Goal: Ask a question

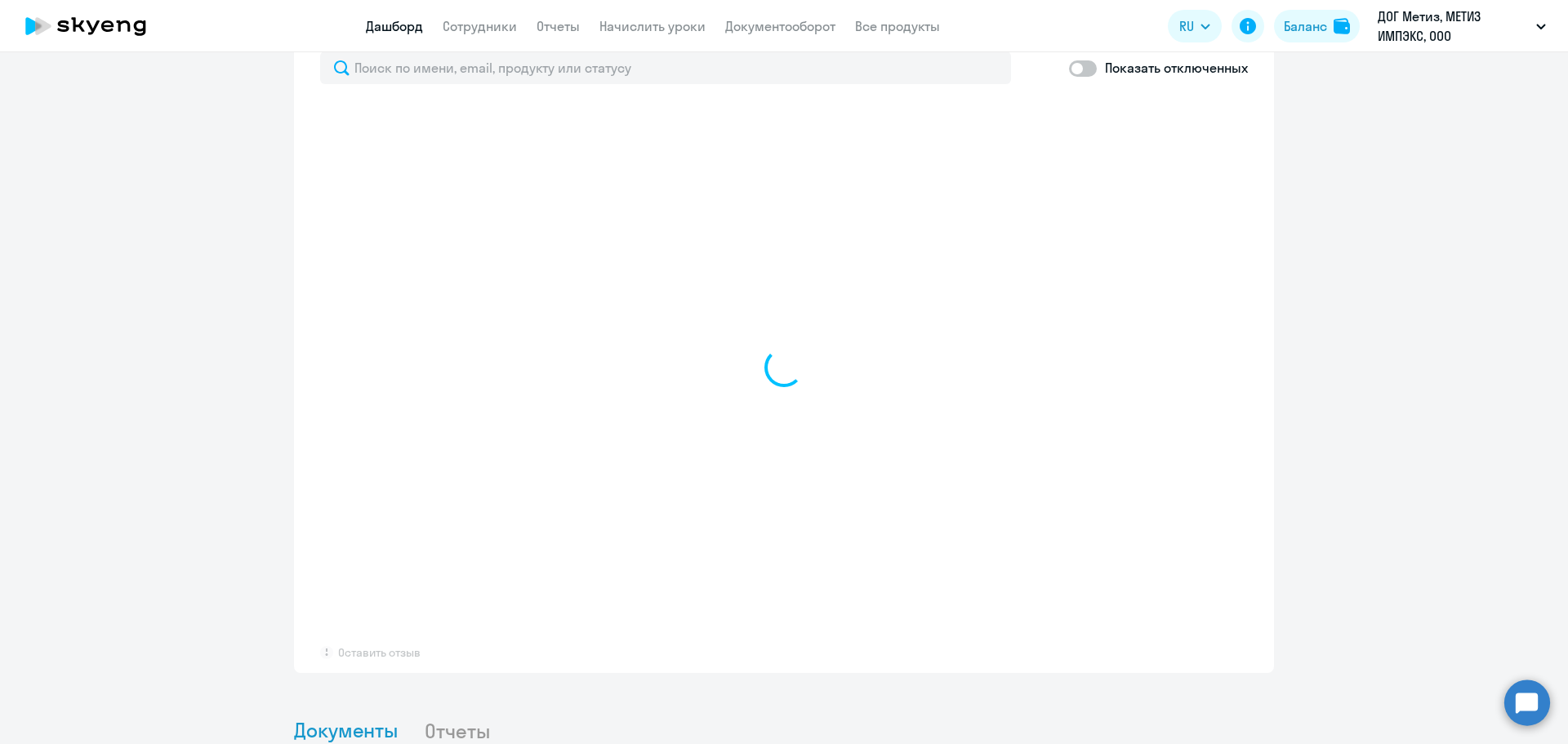
scroll to position [981, 0]
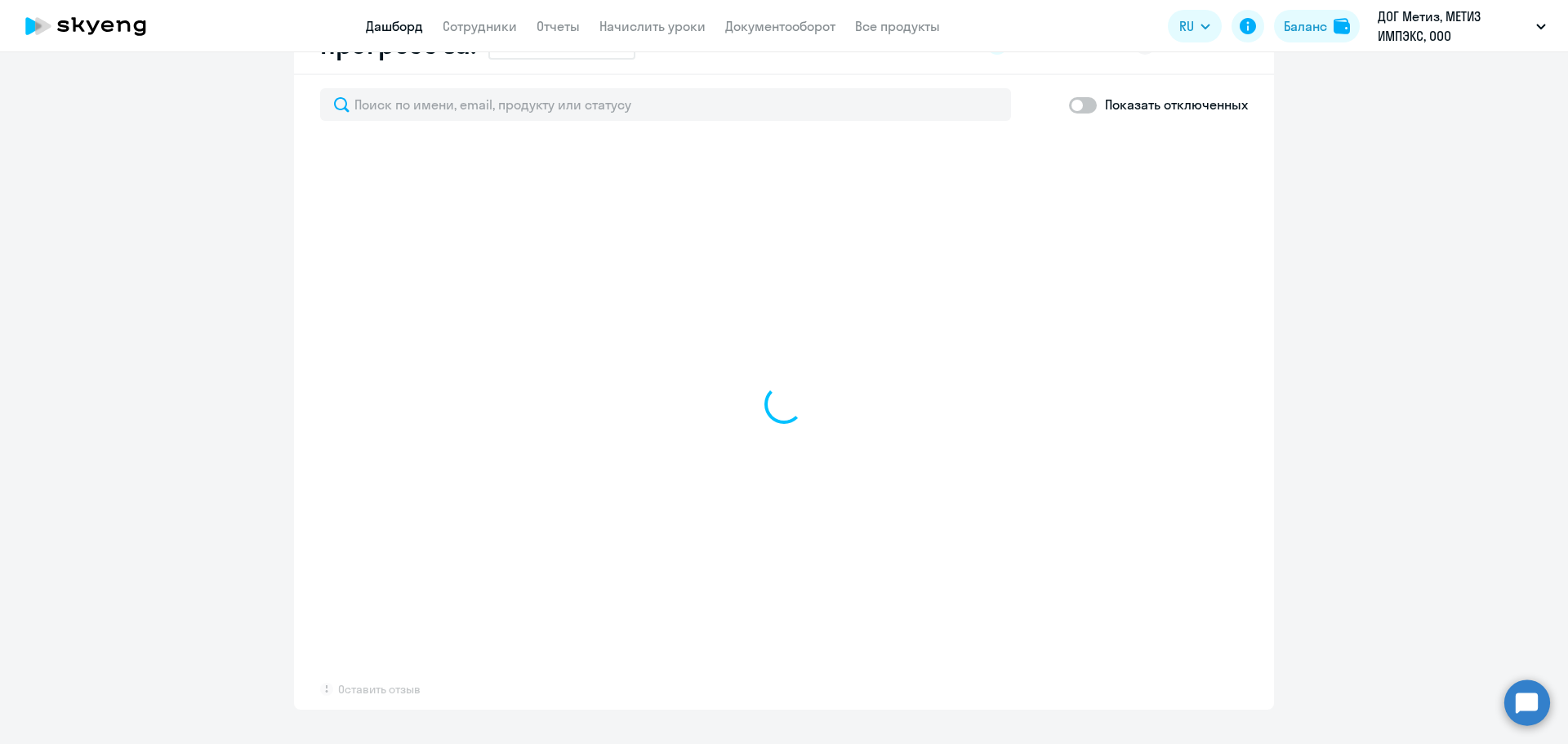
select select "30"
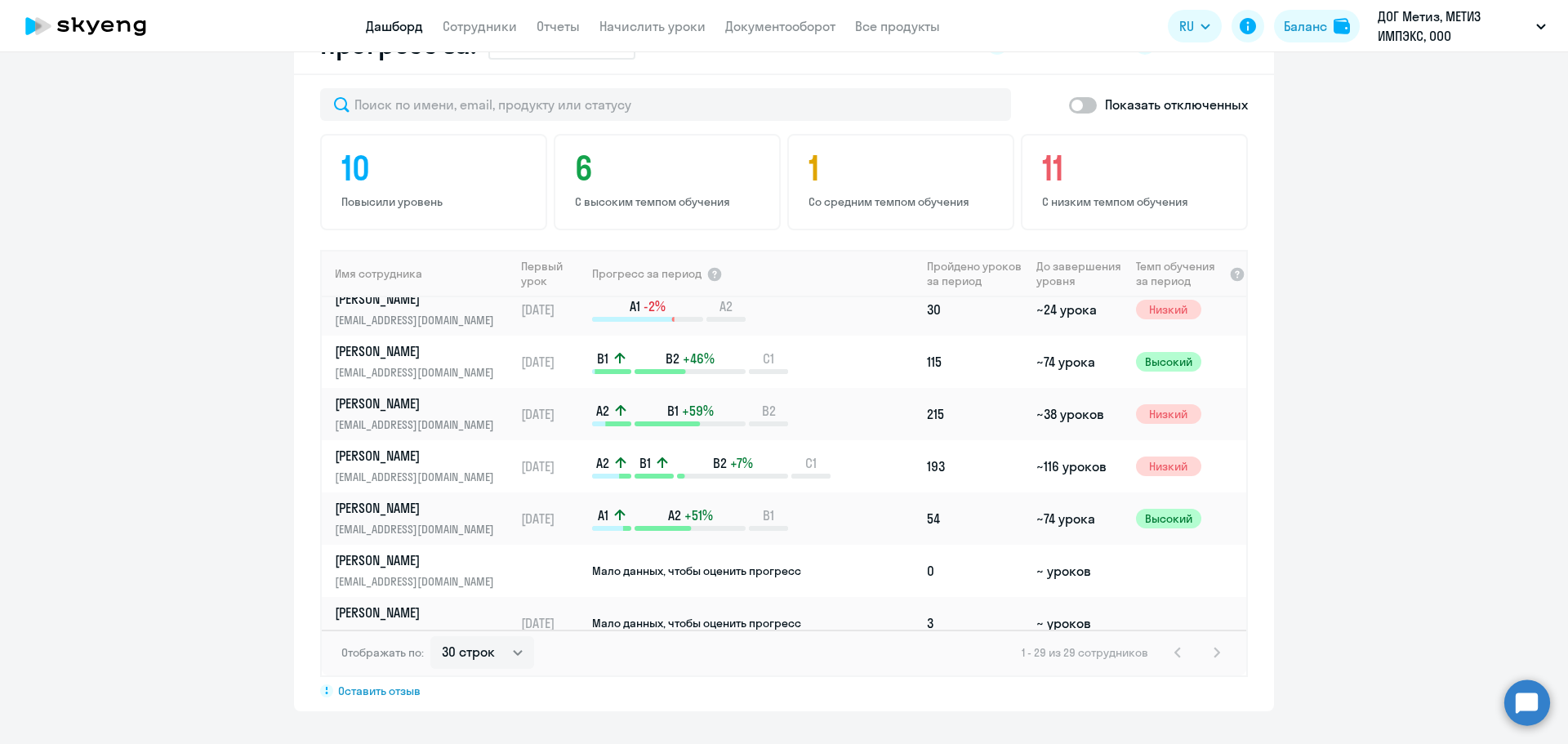
scroll to position [597, 0]
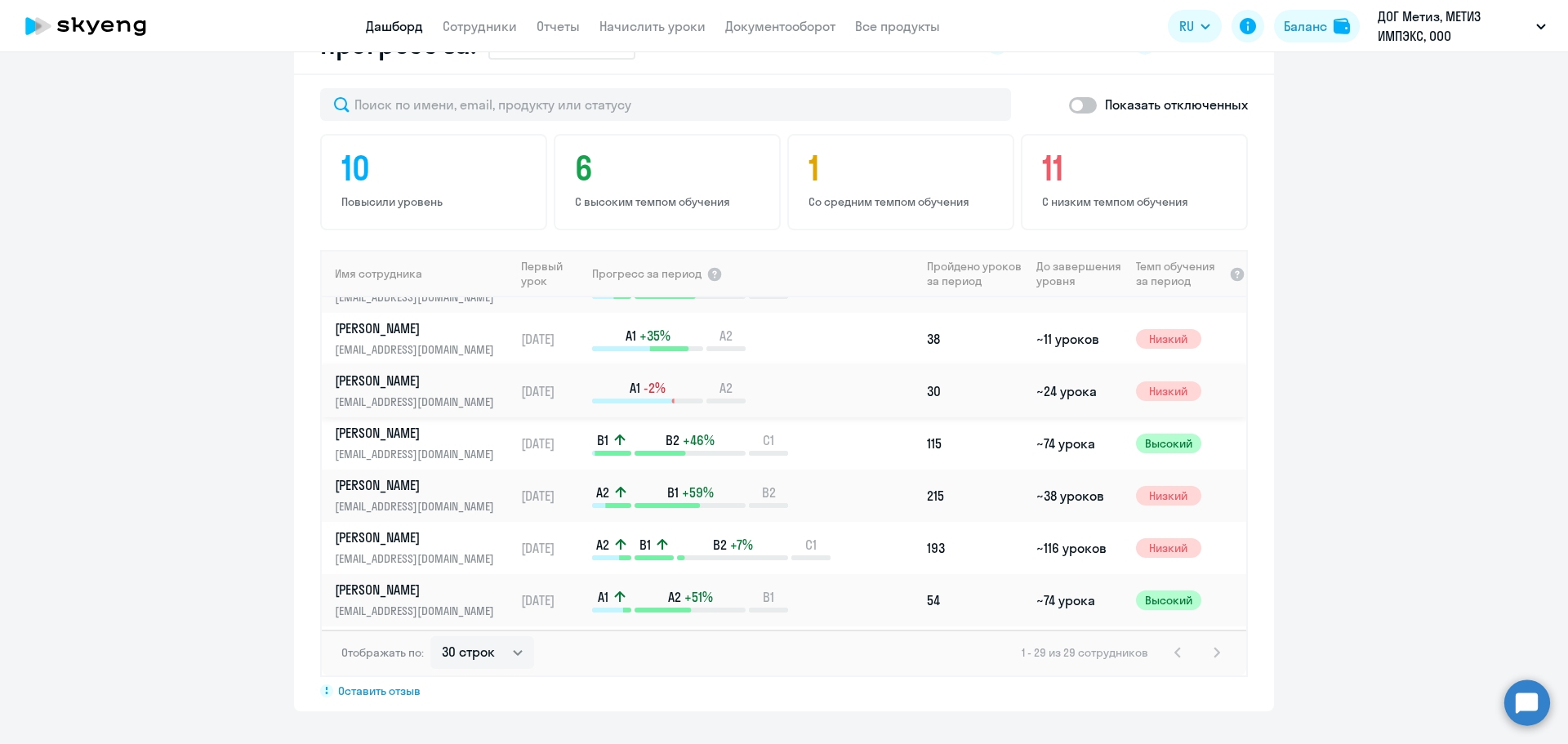
click at [840, 396] on div "A1 -2% A2" at bounding box center [755, 391] width 327 height 25
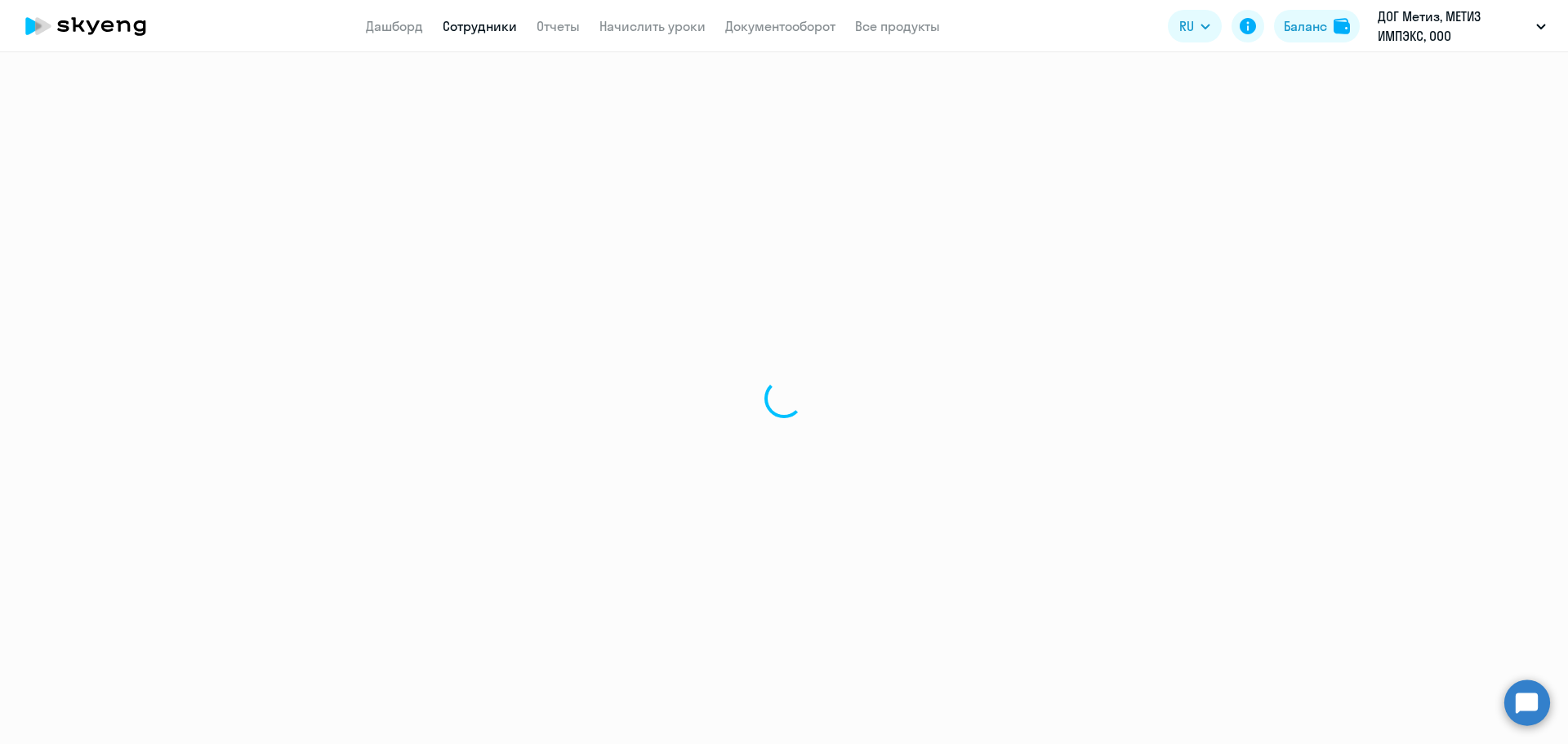
select select "english"
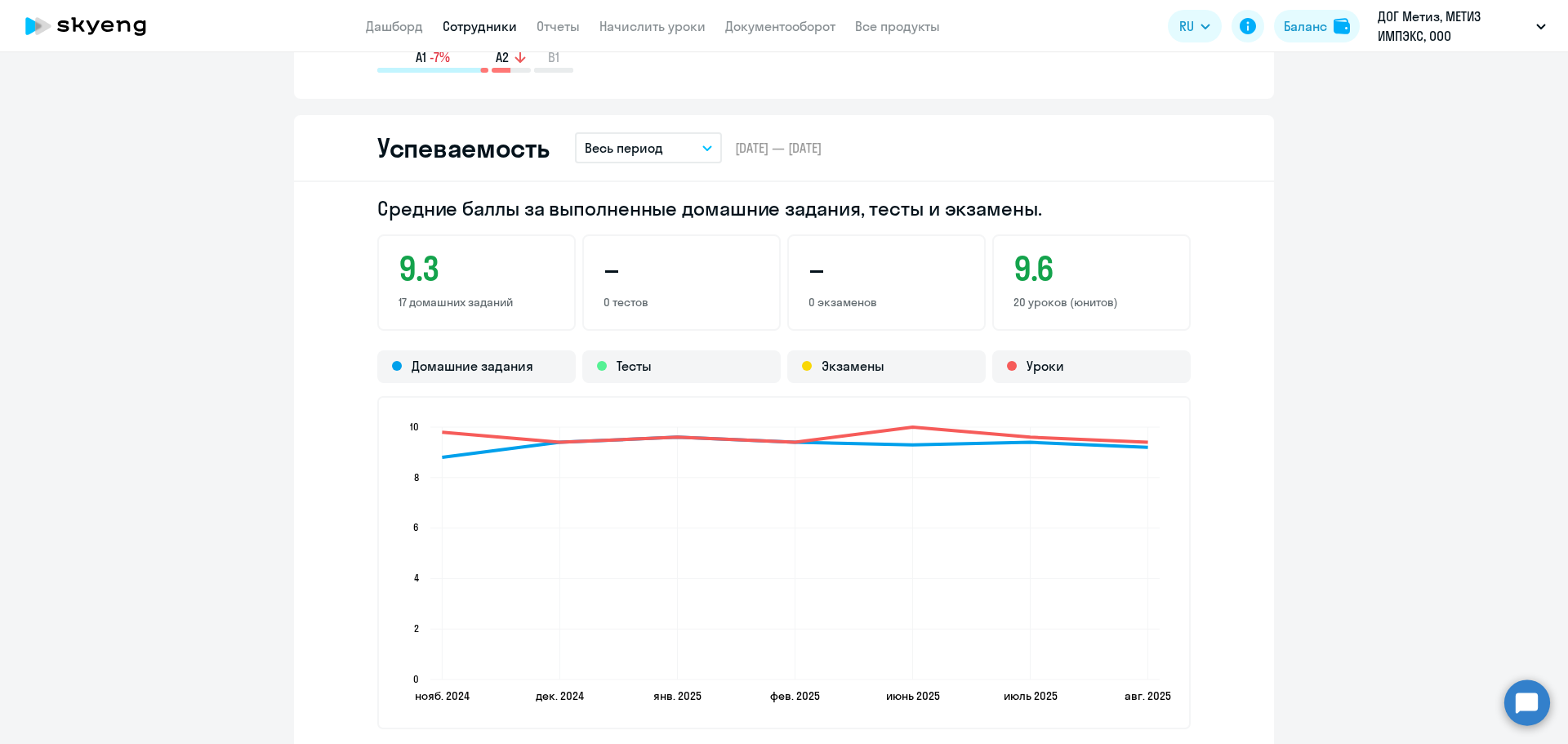
scroll to position [1552, 0]
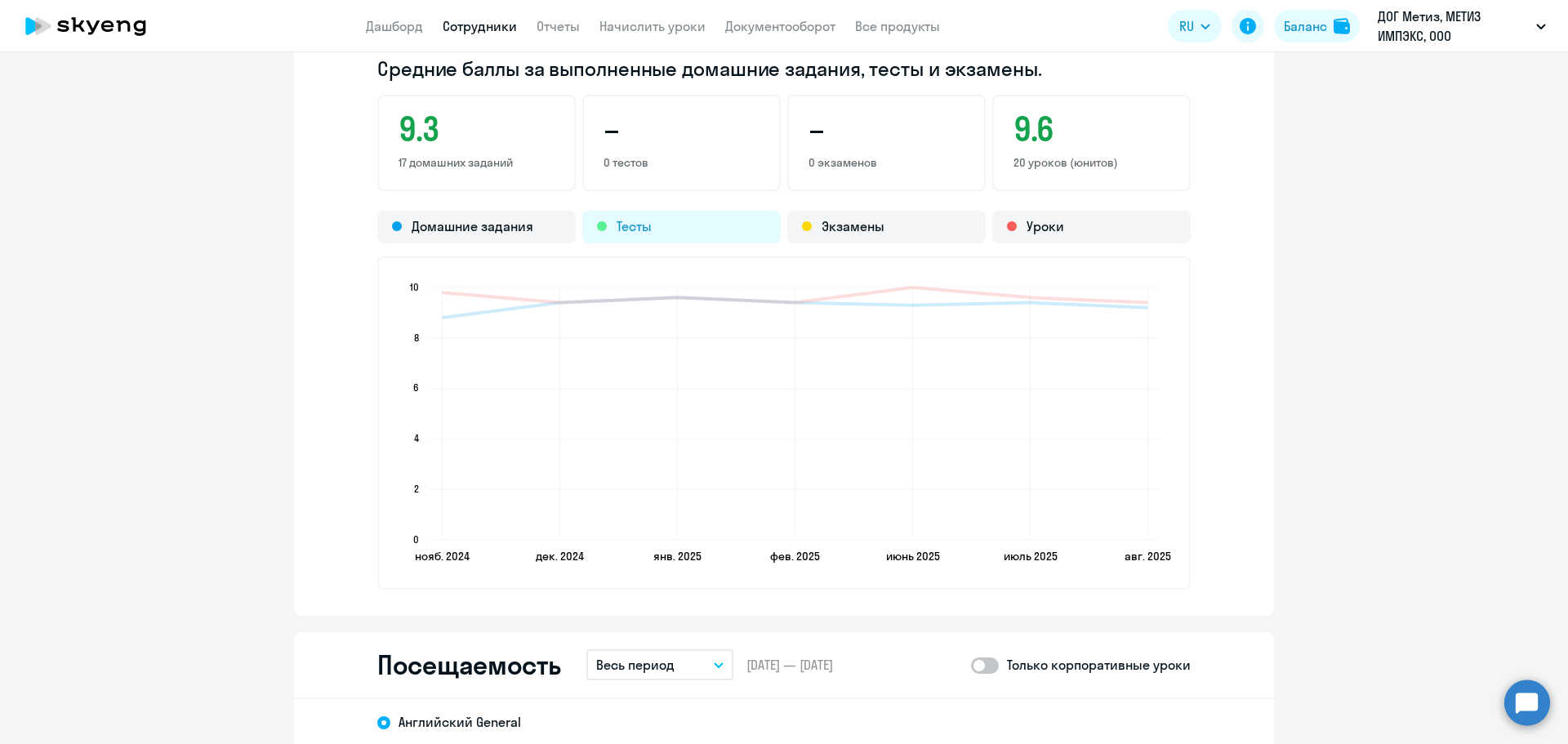
click at [664, 214] on div "Тесты" at bounding box center [682, 227] width 198 height 32
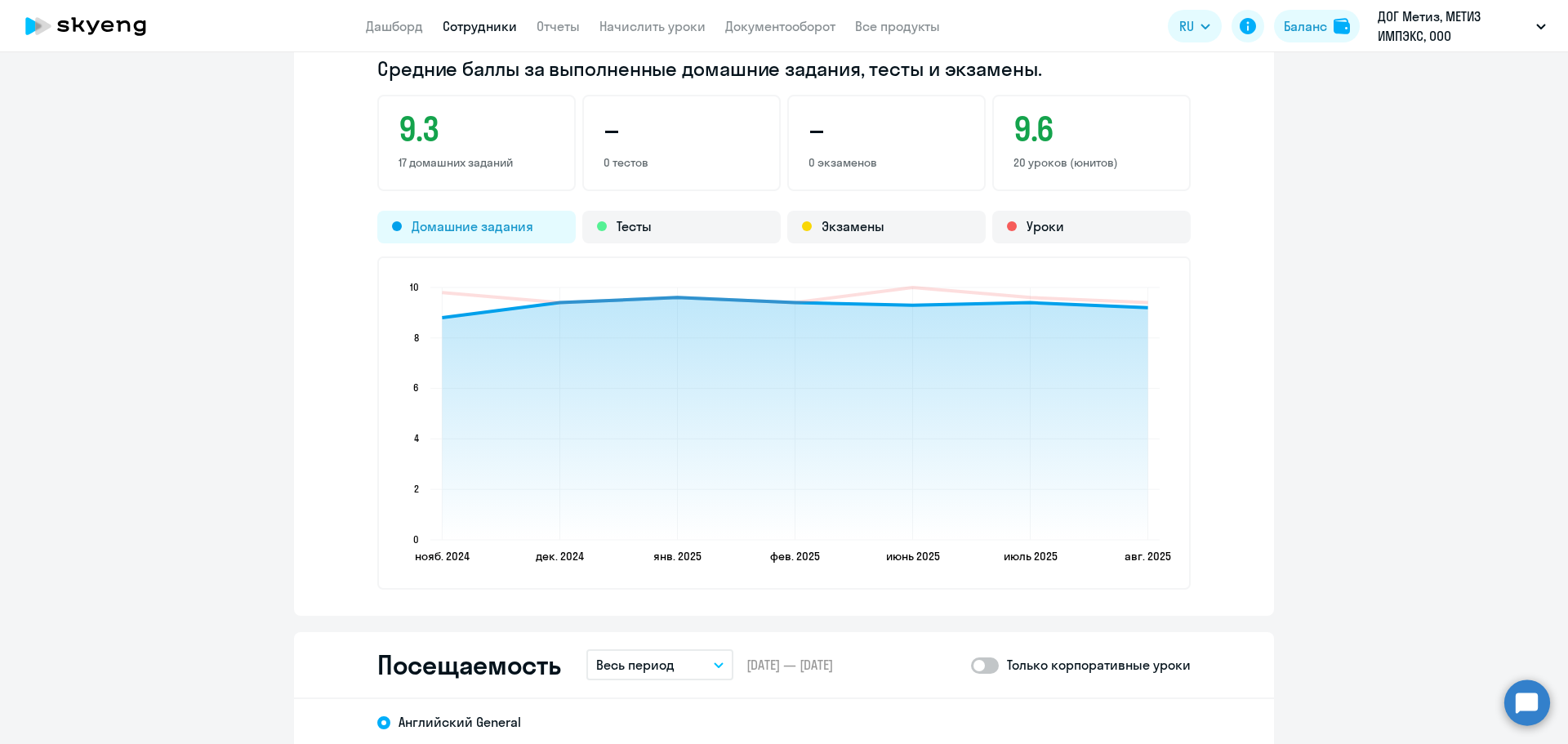
click at [487, 214] on div "Домашние задания" at bounding box center [477, 227] width 198 height 32
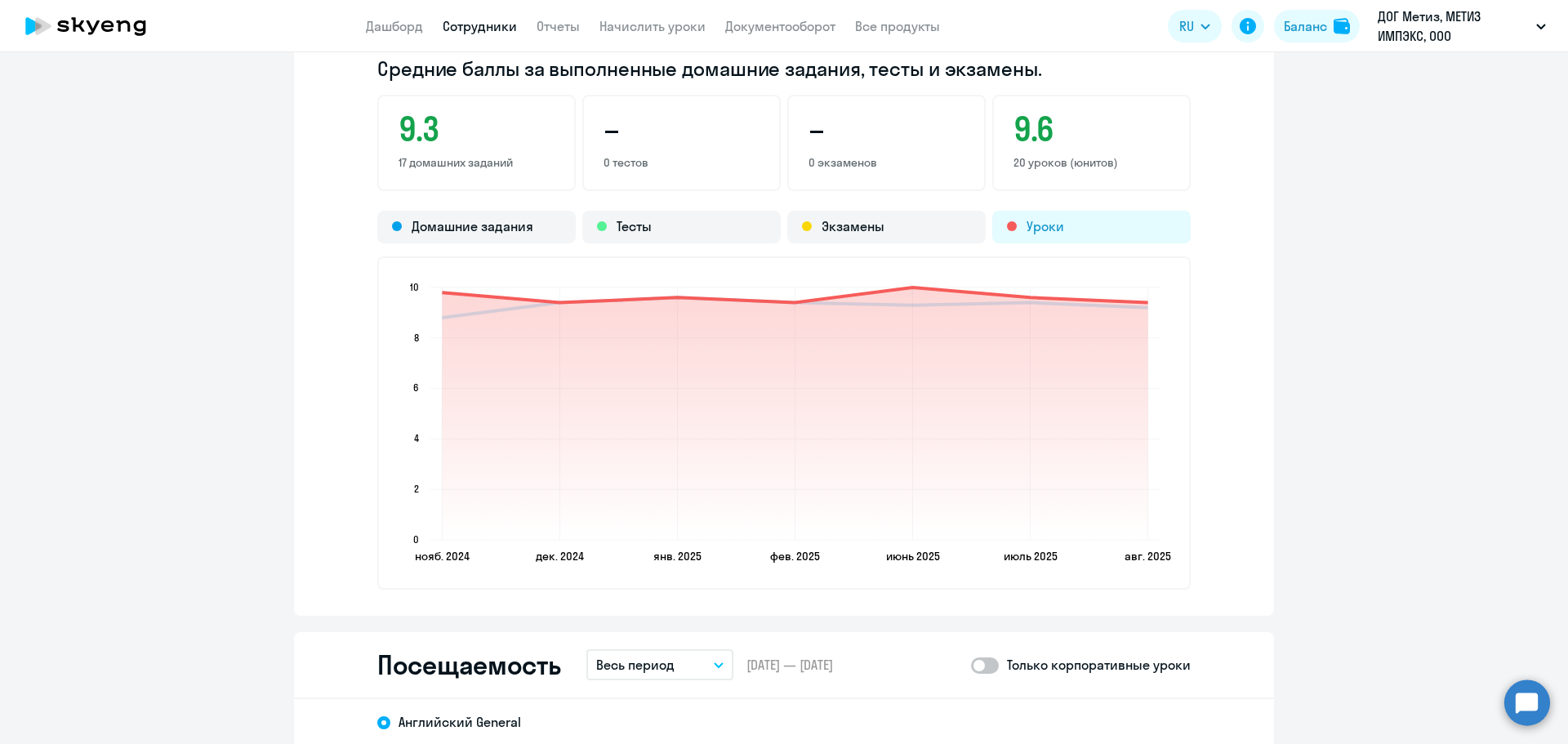
click at [1028, 220] on div "Уроки" at bounding box center [1091, 227] width 198 height 32
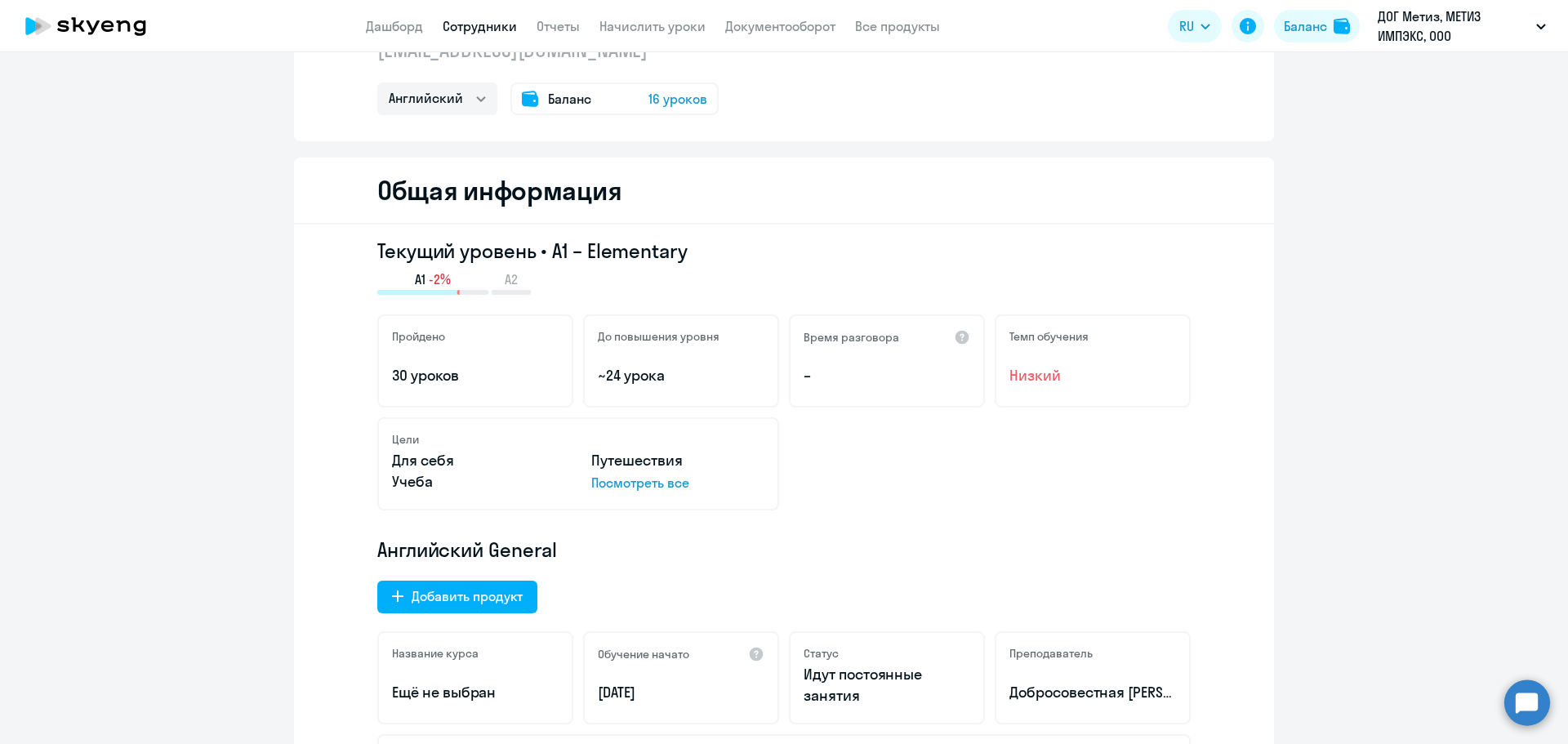
scroll to position [0, 0]
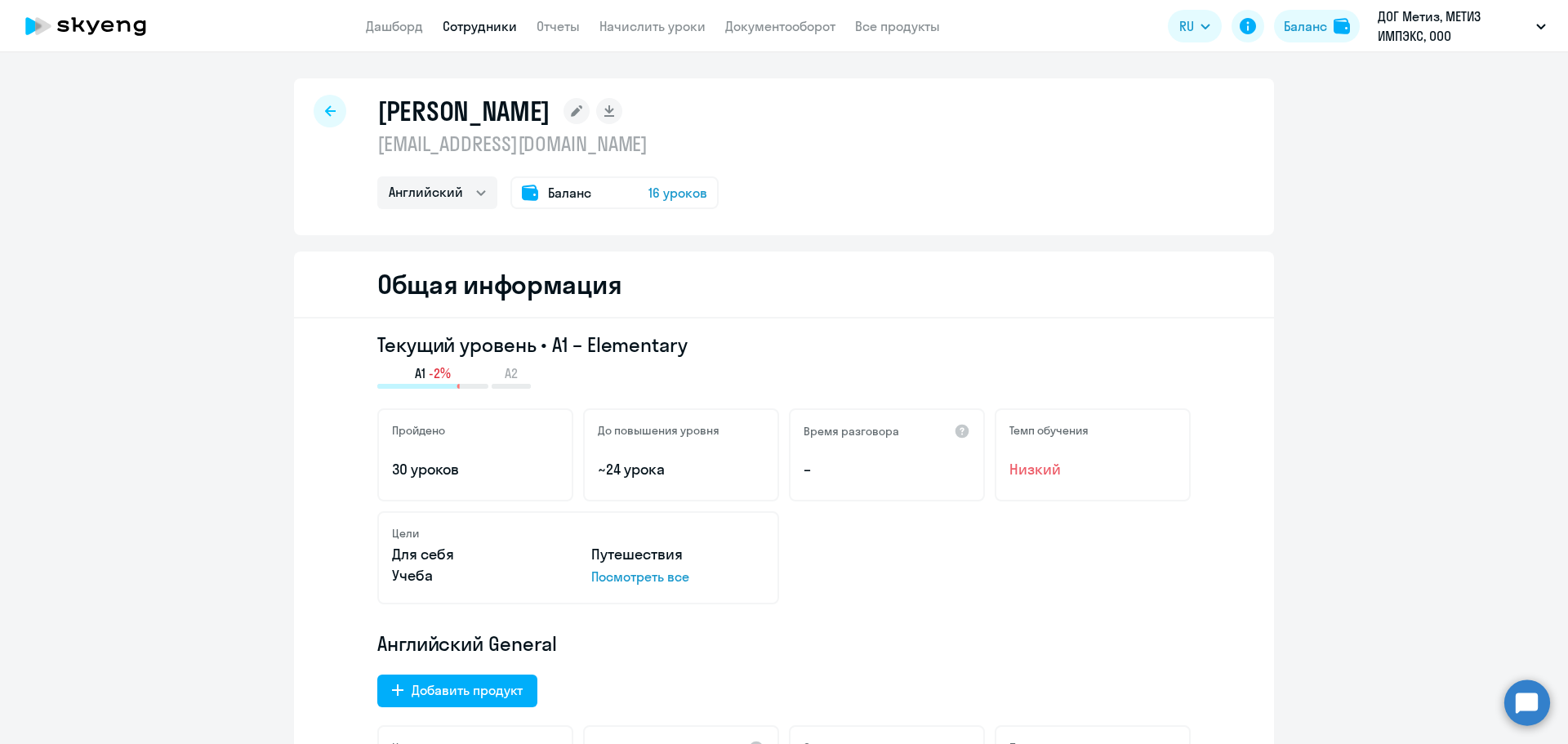
click at [319, 104] on div at bounding box center [330, 111] width 32 height 32
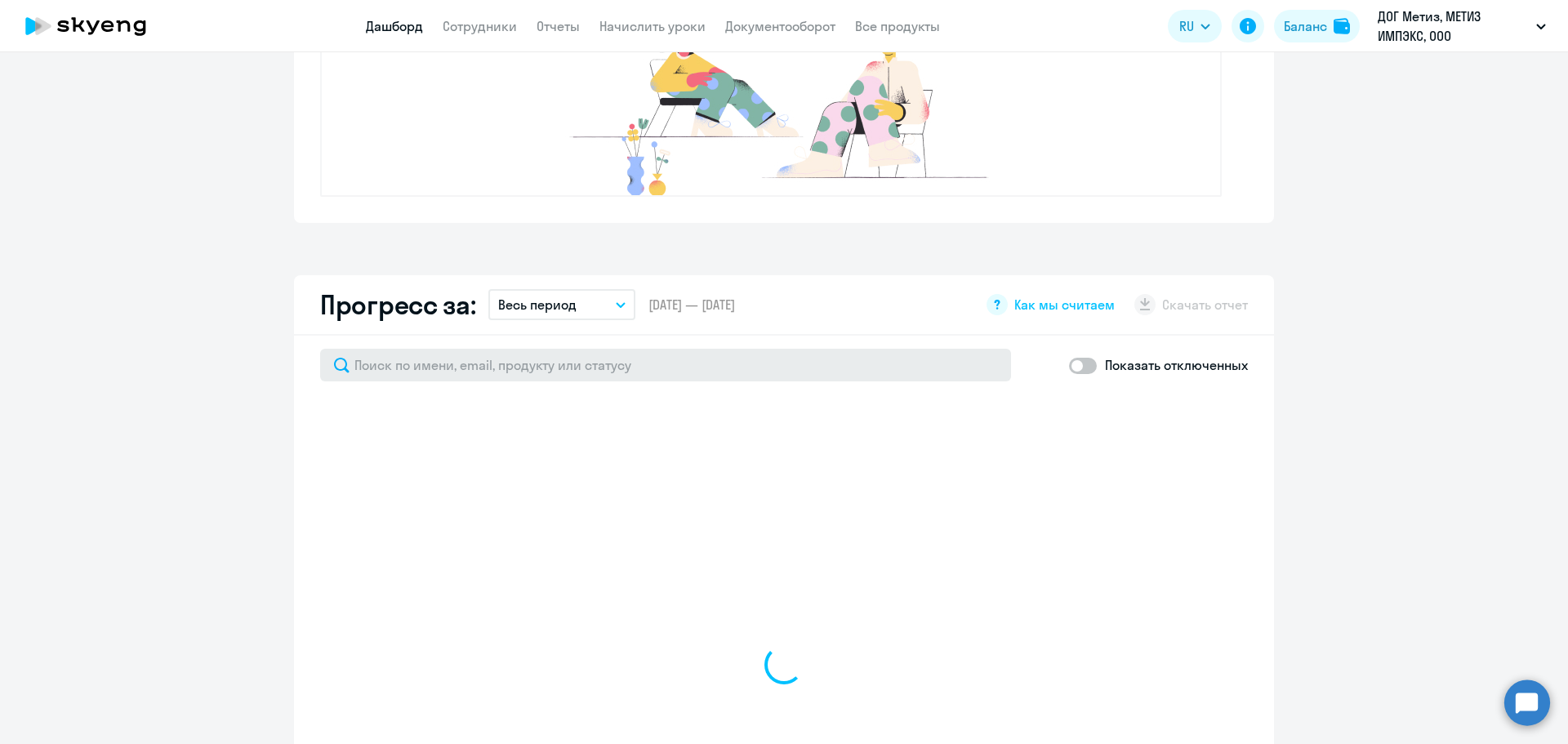
scroll to position [899, 0]
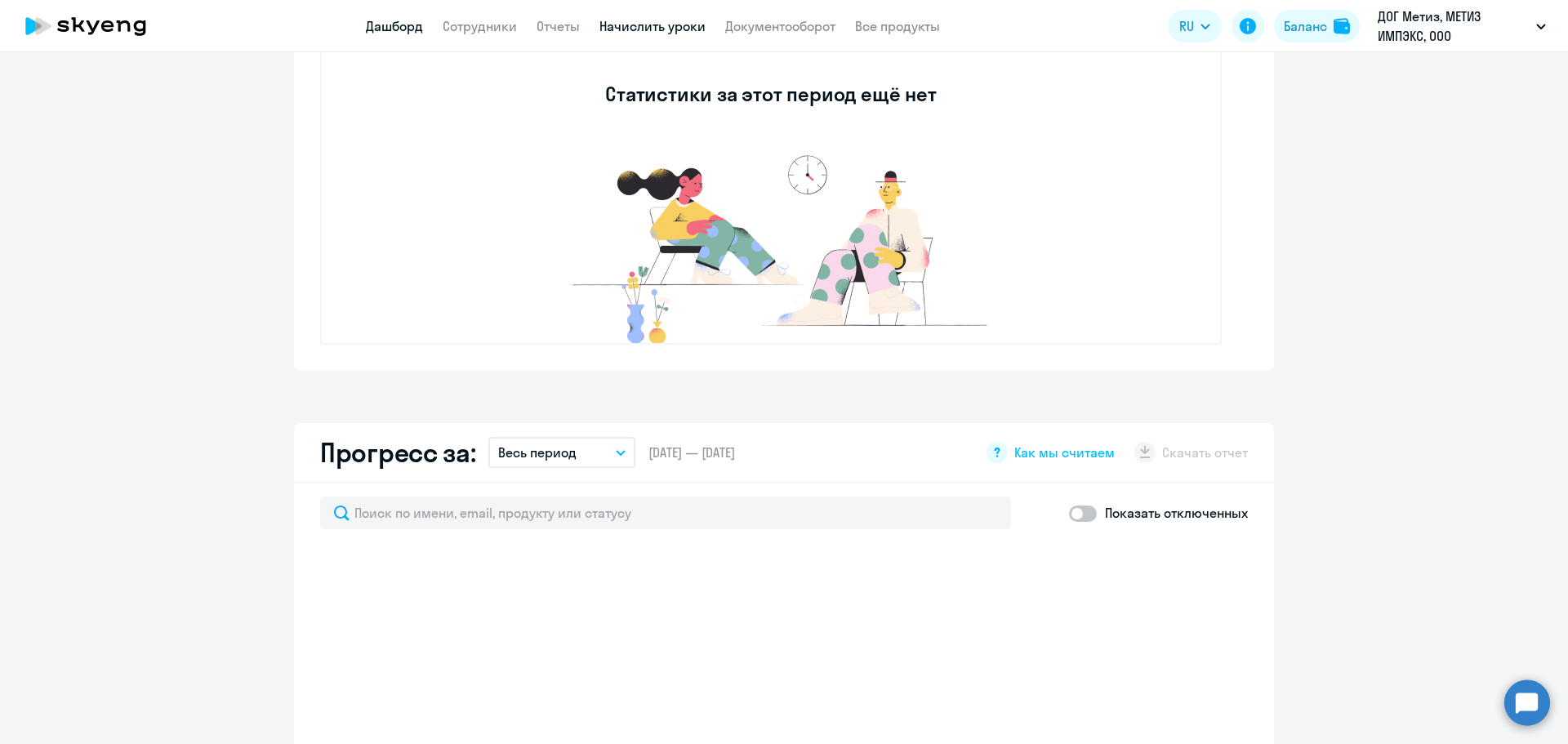
click at [663, 30] on link "Начислить уроки" at bounding box center [652, 26] width 106 height 16
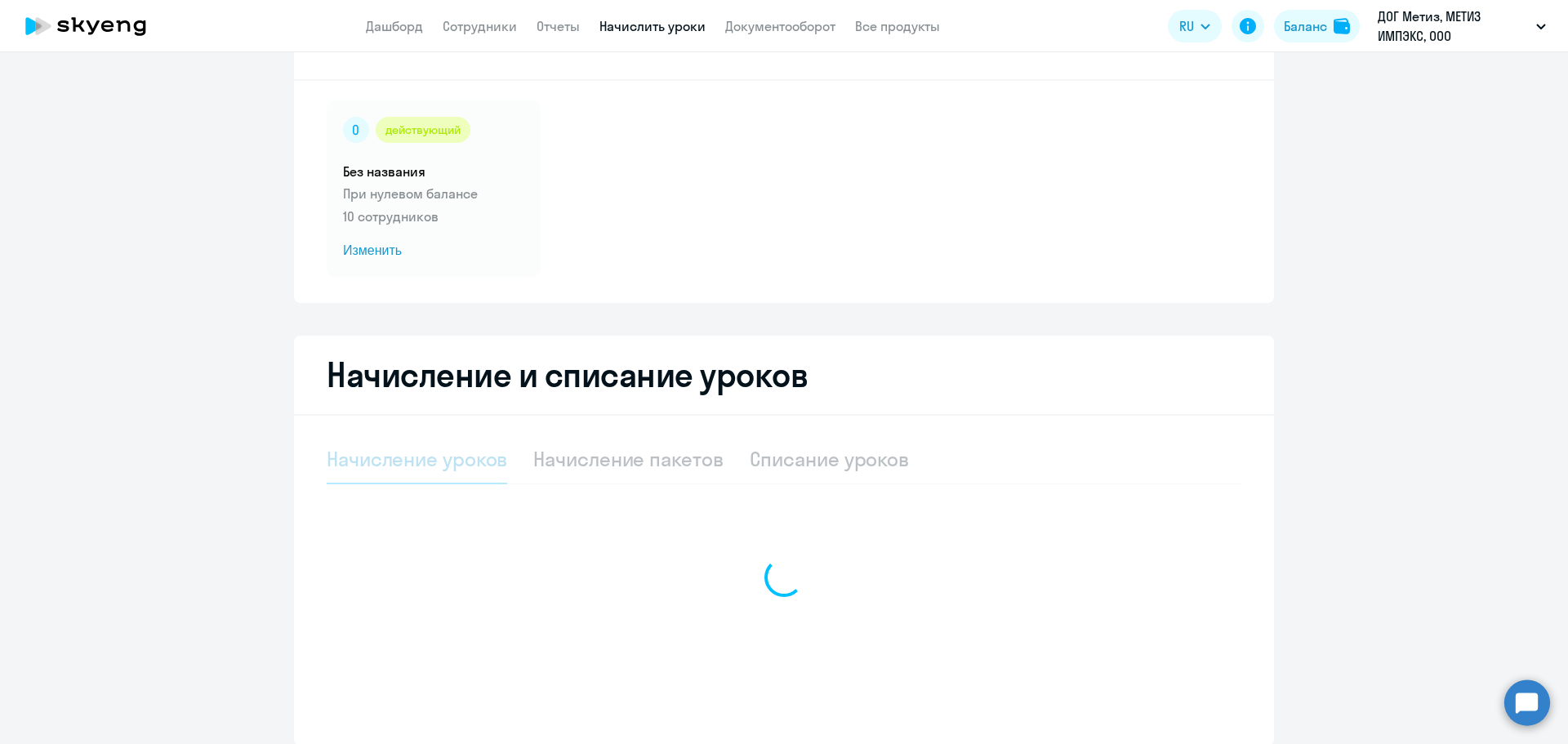
select select "10"
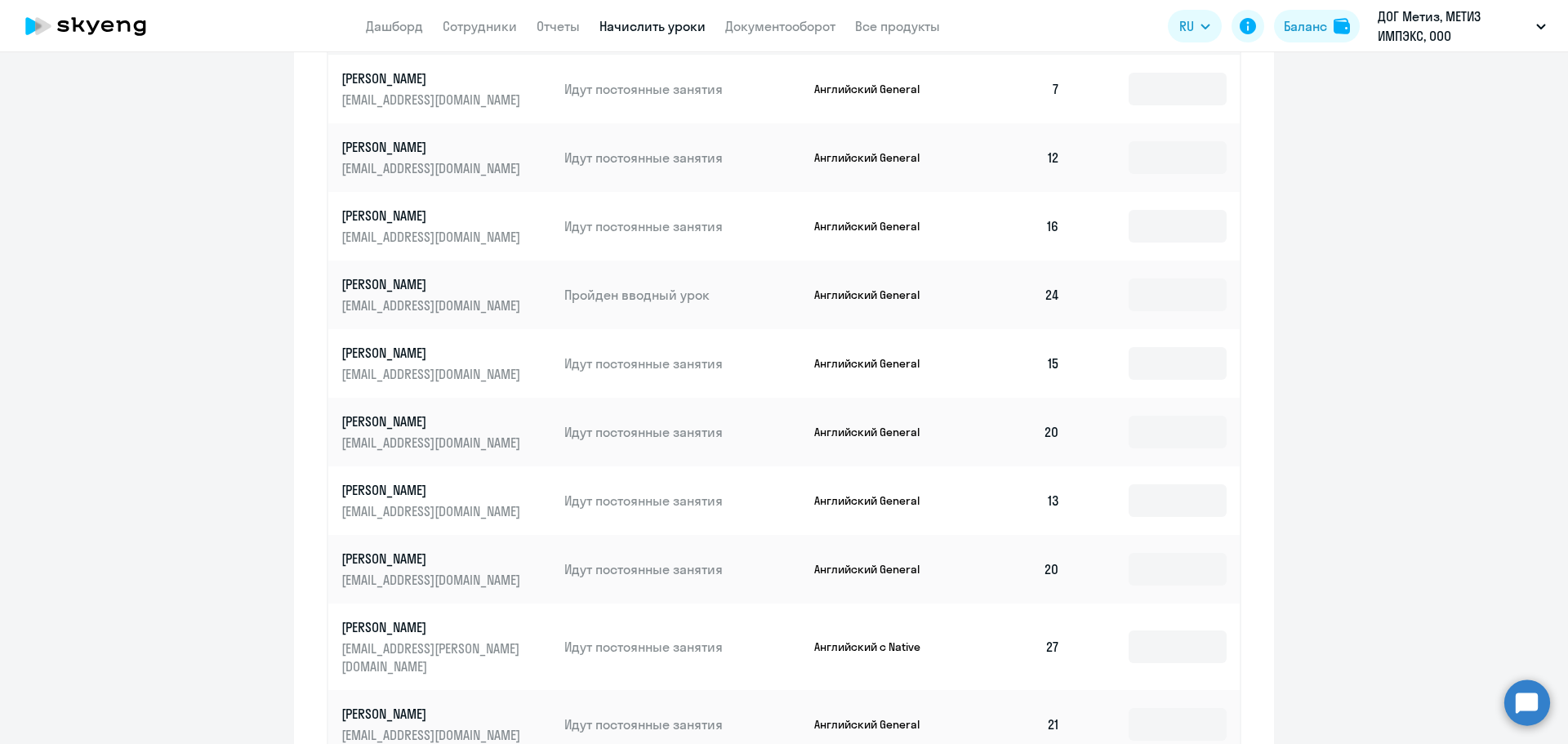
scroll to position [864, 0]
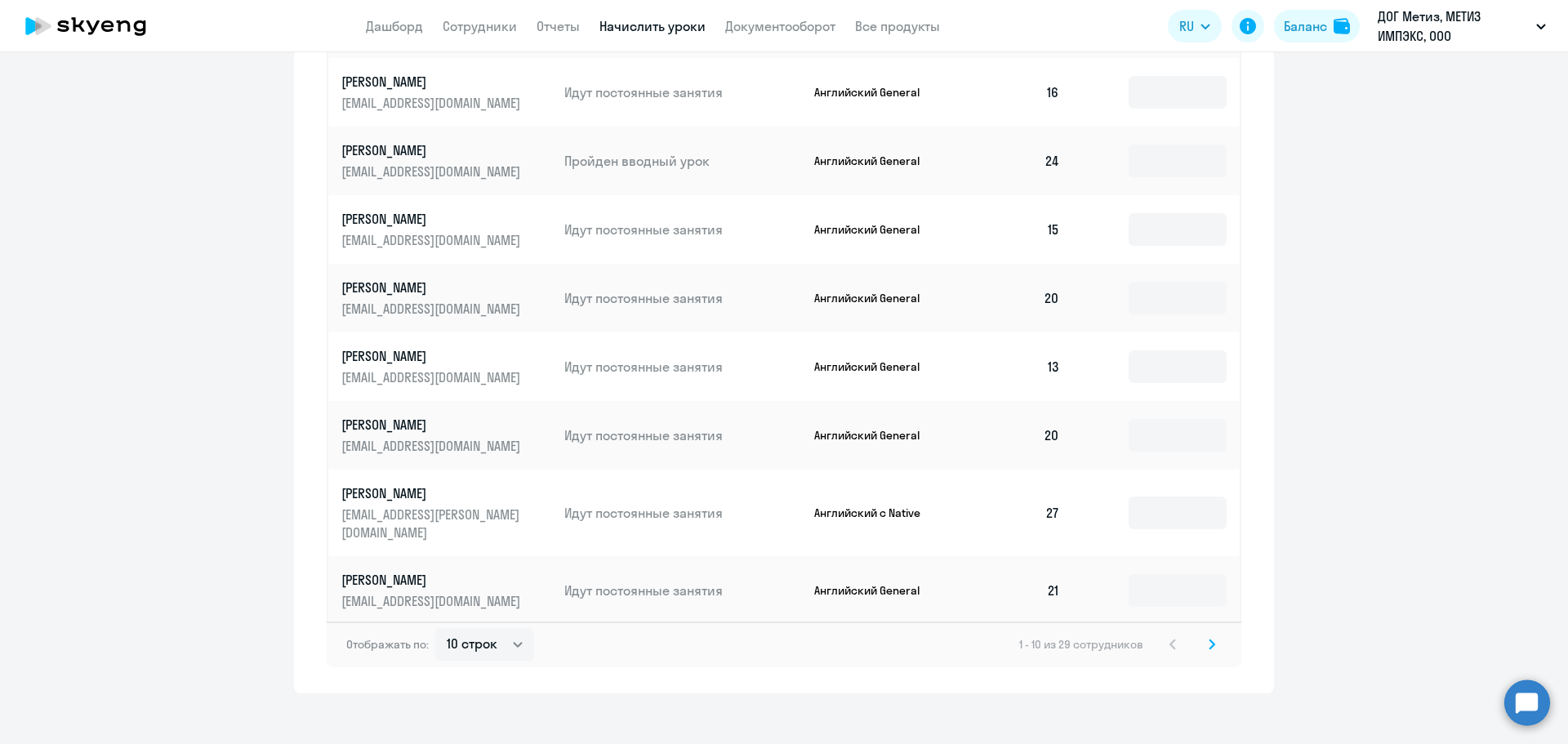
click at [1209, 635] on svg-icon at bounding box center [1212, 644] width 20 height 20
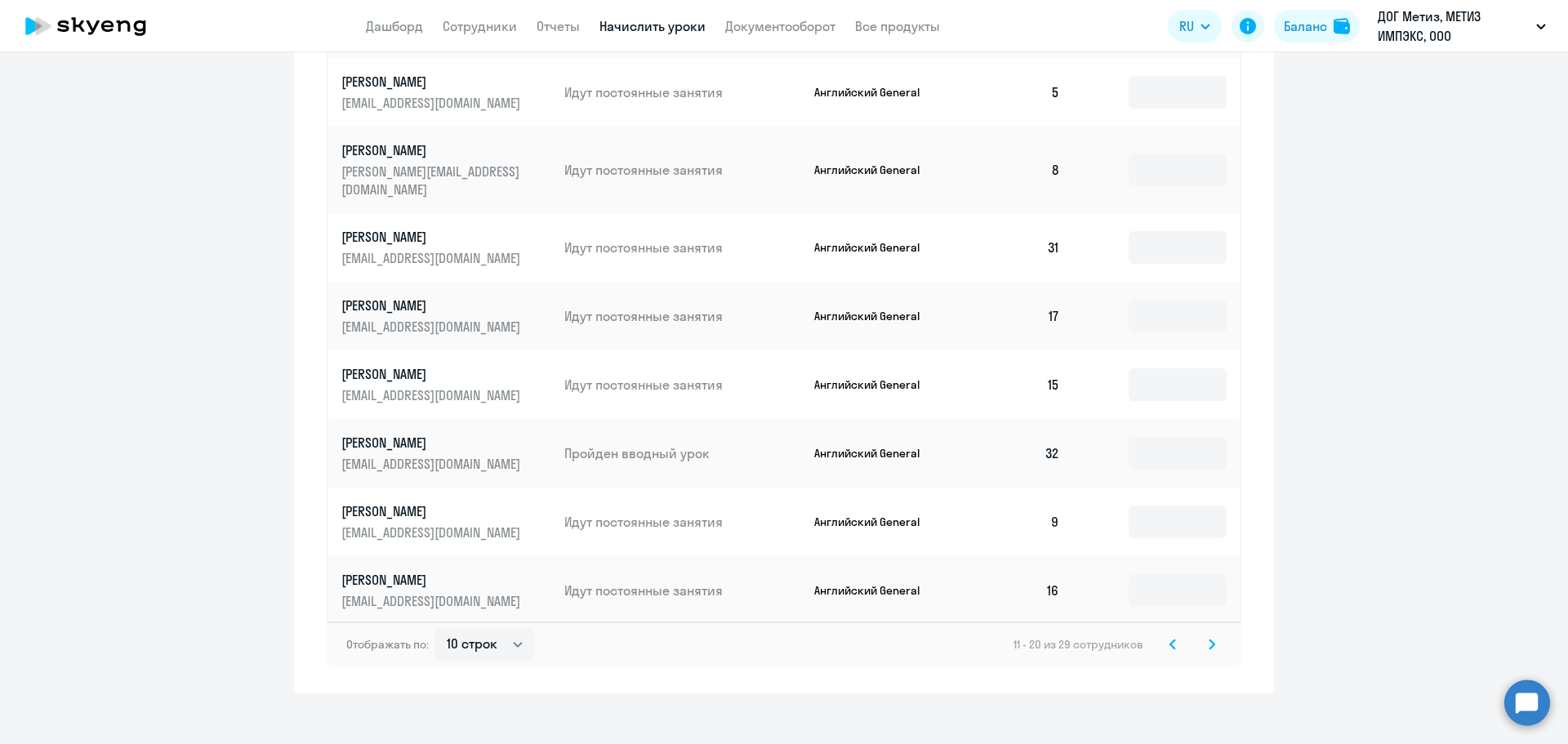
click at [1175, 635] on svg-icon at bounding box center [1173, 644] width 20 height 20
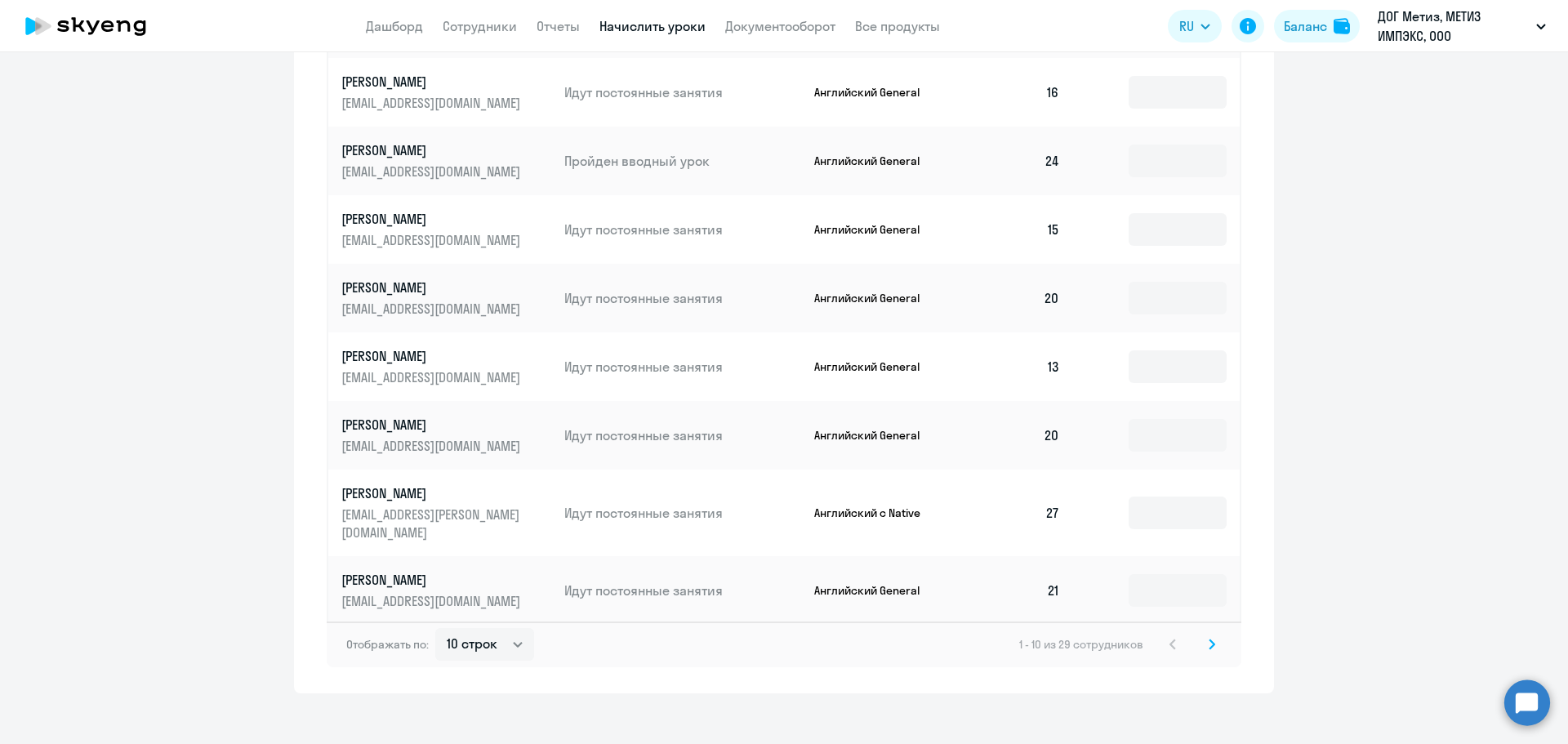
click at [1512, 697] on circle at bounding box center [1528, 703] width 46 height 46
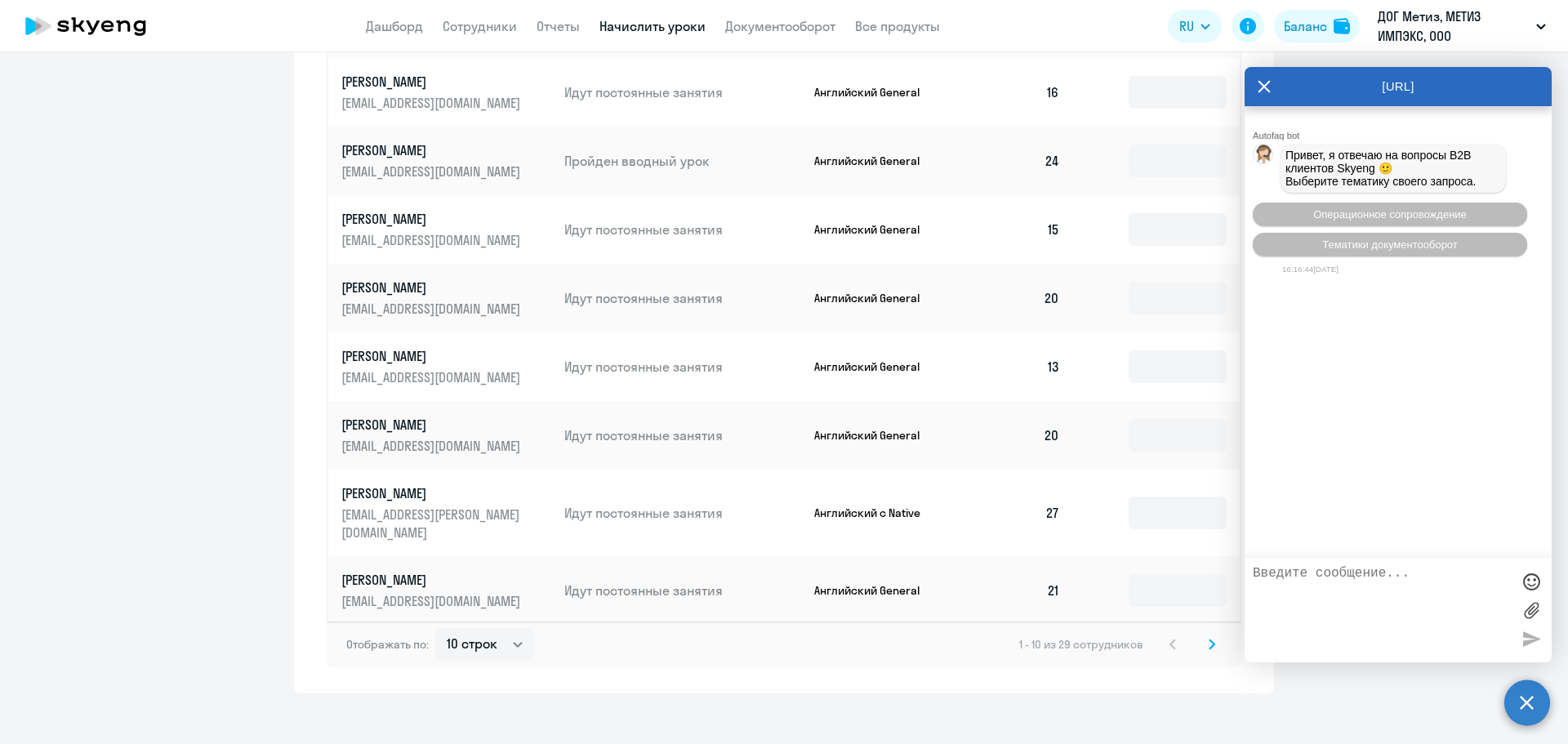
click at [1370, 567] on textarea at bounding box center [1382, 610] width 258 height 88
type textarea "Добрый день! Можете пожалуйста перенести уроки с [PERSON_NAME] на [PERSON_NAME]"
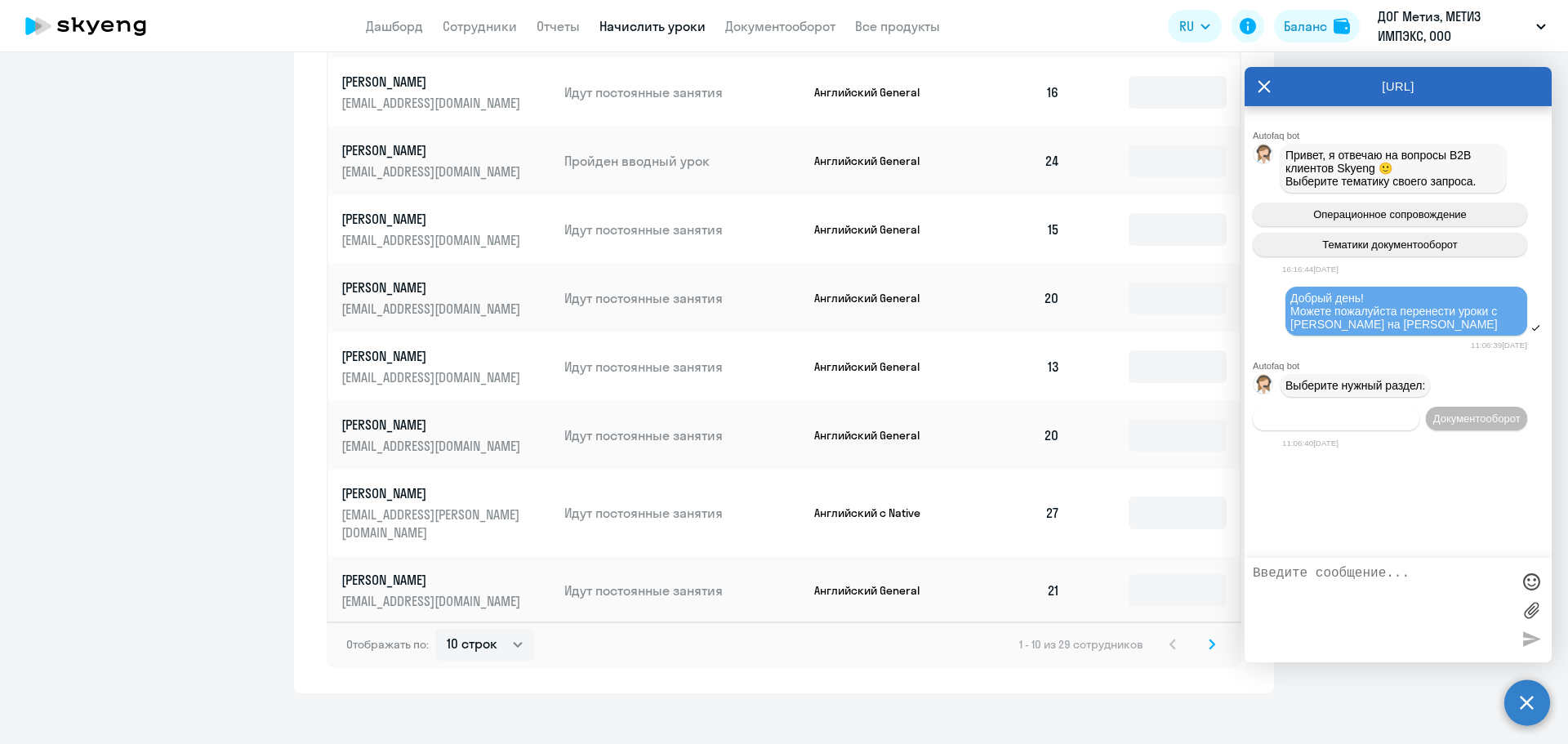
click at [1399, 425] on span "Операционное сопровождение" at bounding box center [1337, 419] width 154 height 12
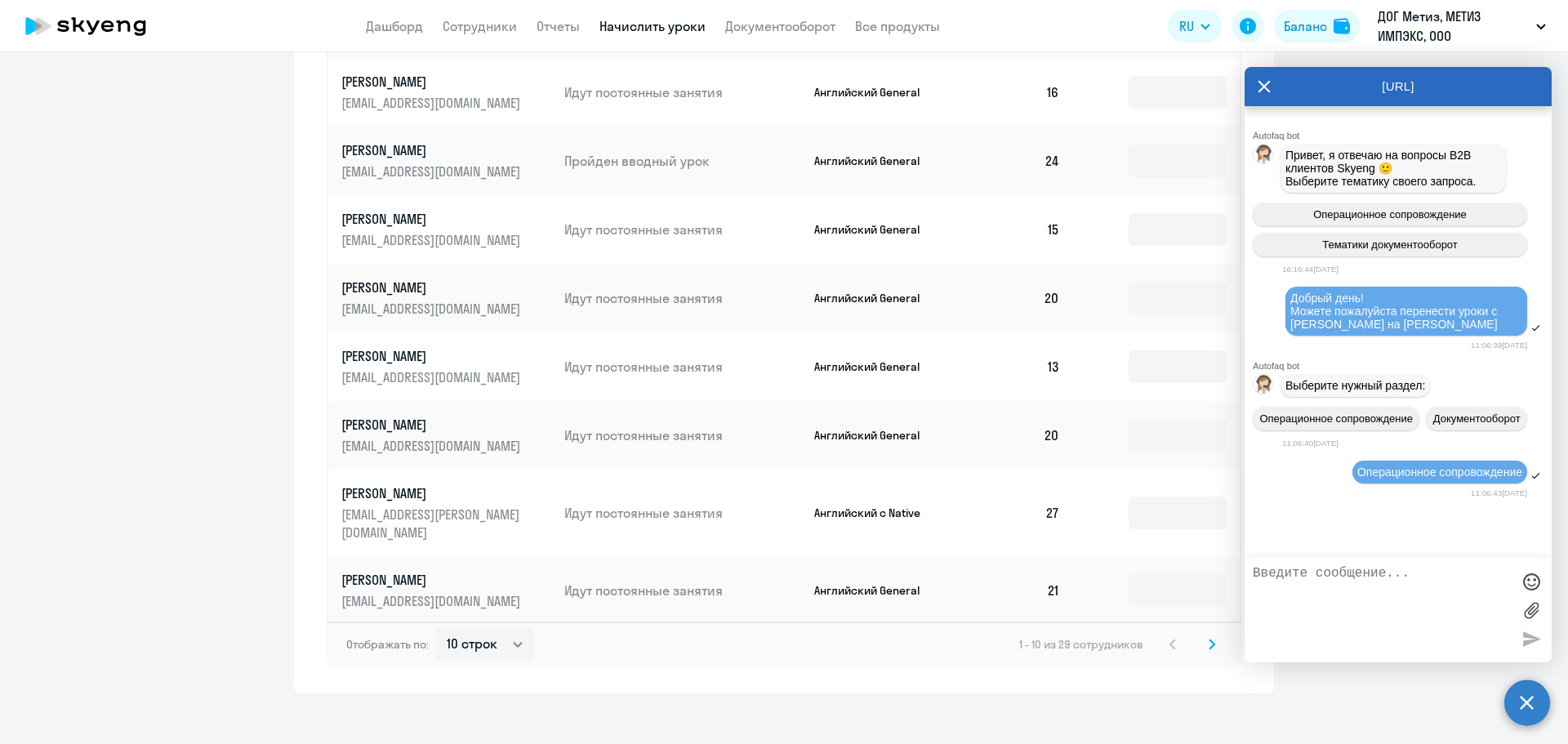
scroll to position [129, 0]
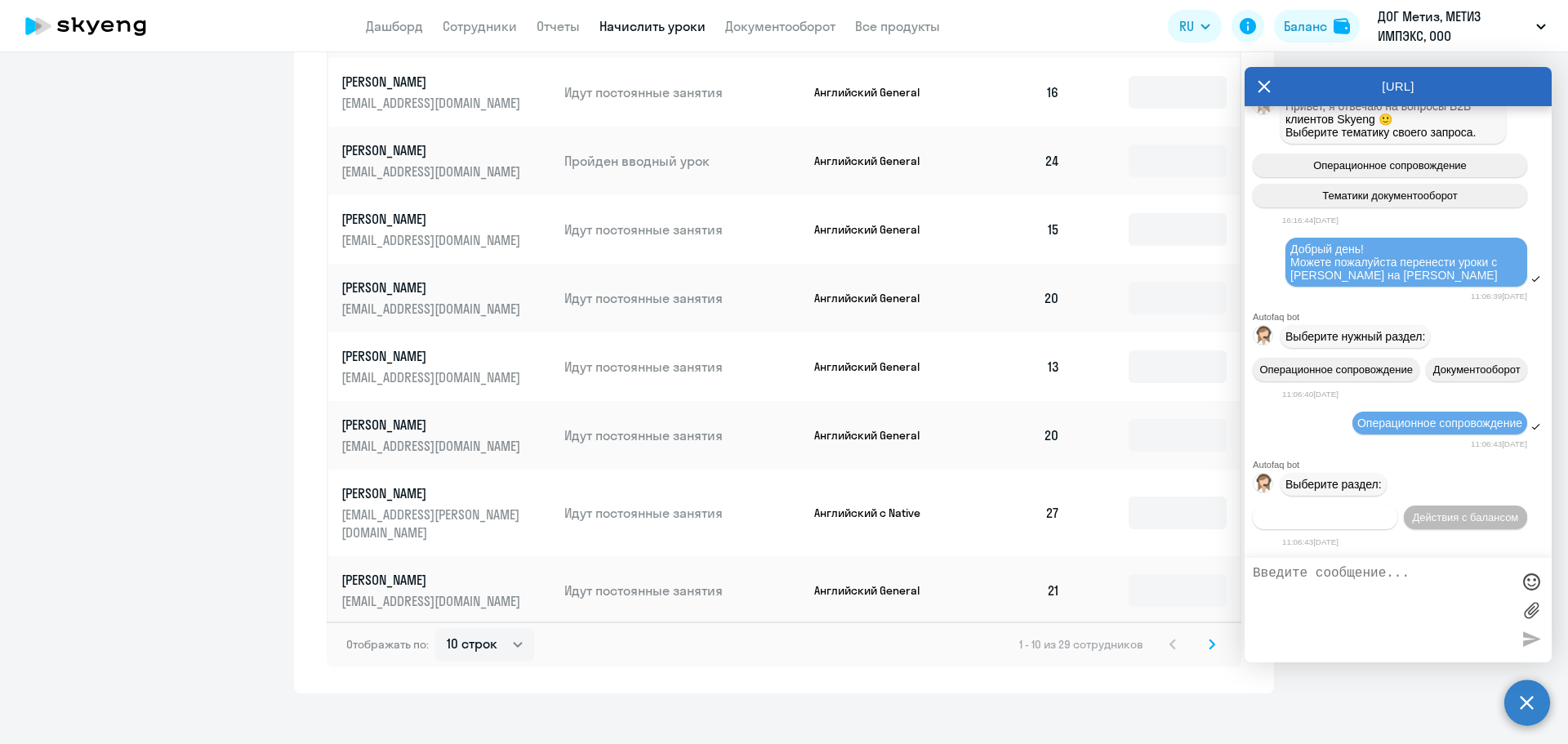
click at [1389, 512] on span "Действия по сотрудникам" at bounding box center [1325, 518] width 126 height 12
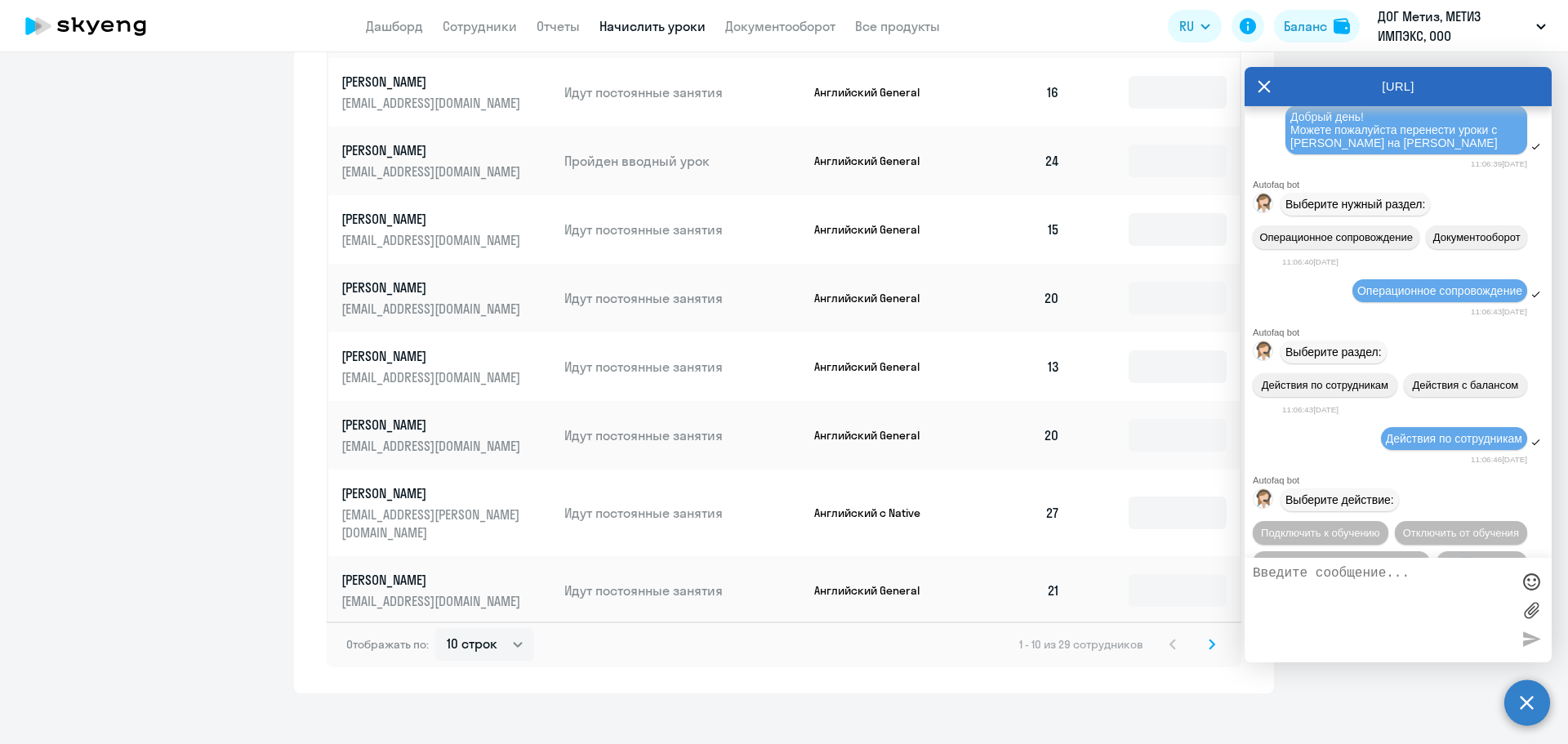
scroll to position [378, 0]
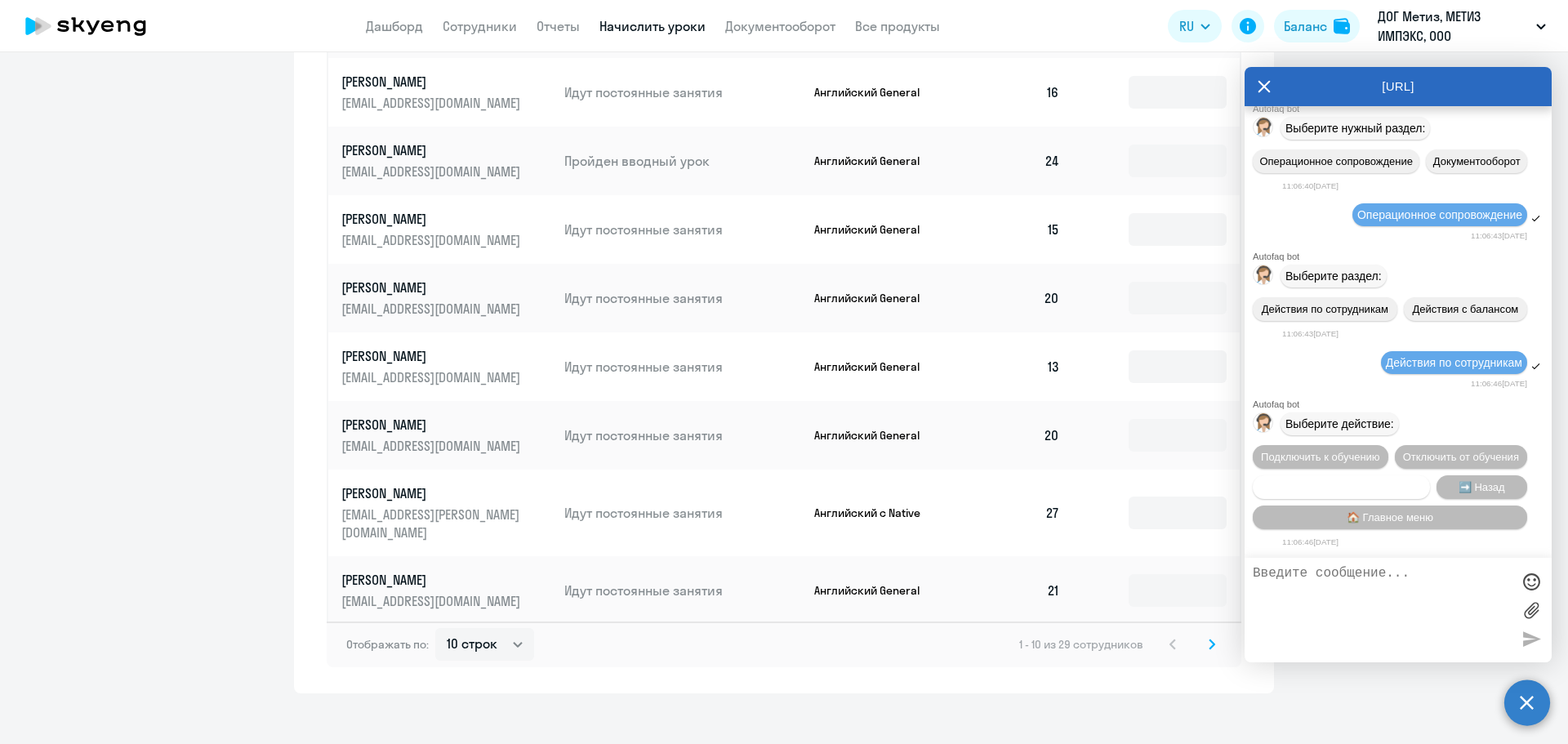
click at [1400, 492] on button "Сотруднику нужна помощь" at bounding box center [1342, 488] width 178 height 24
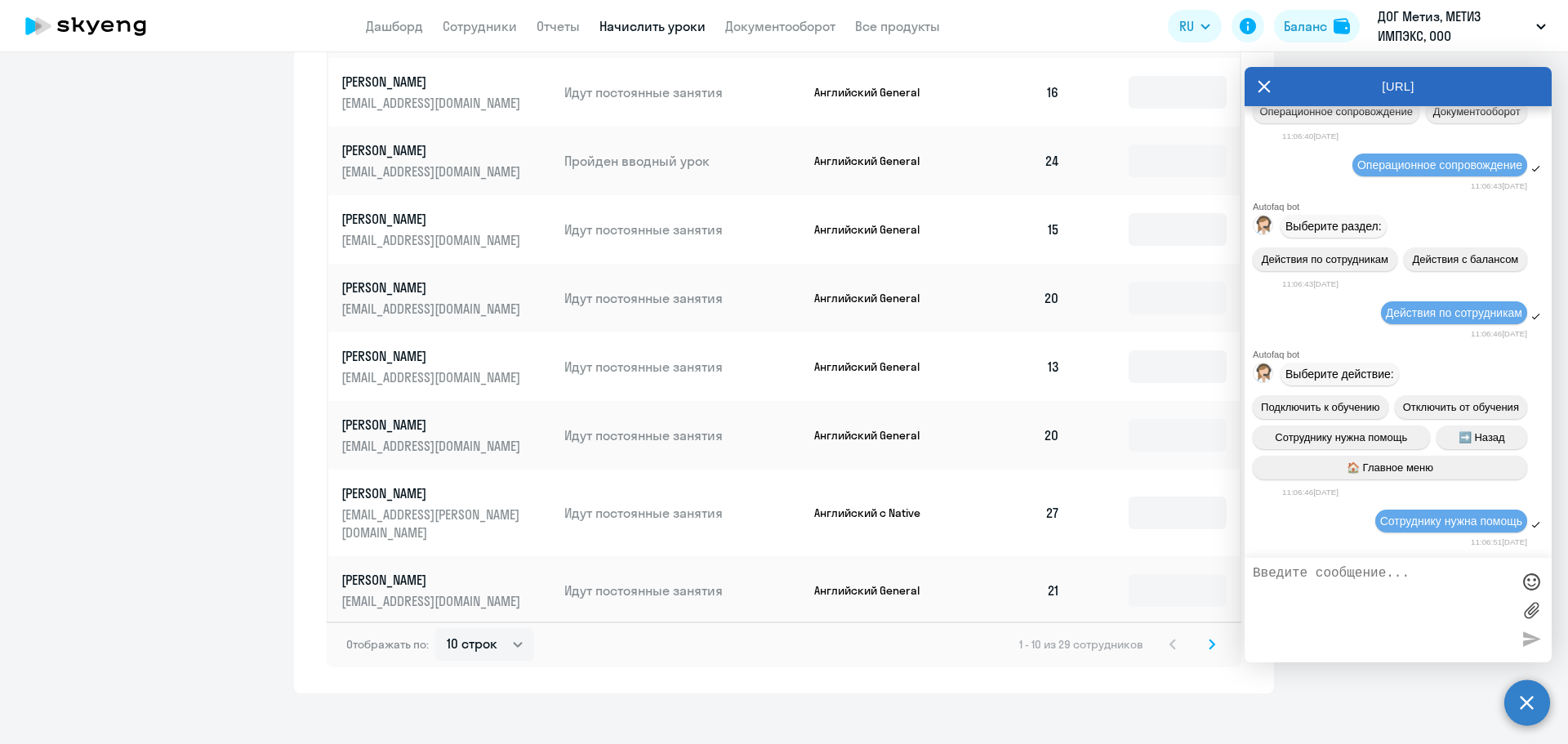
scroll to position [953, 0]
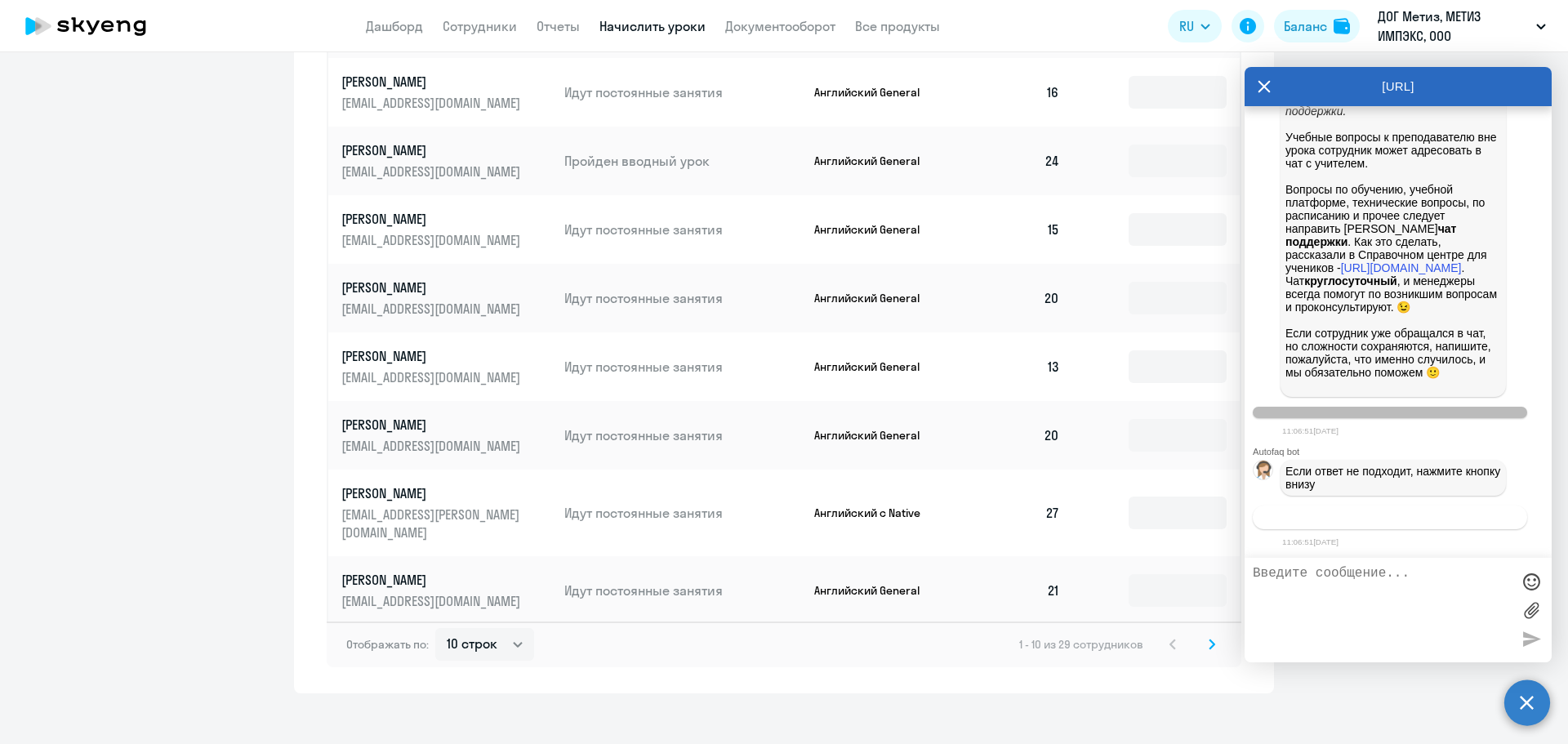
click at [1427, 518] on span "Связаться с менеджером" at bounding box center [1390, 518] width 125 height 12
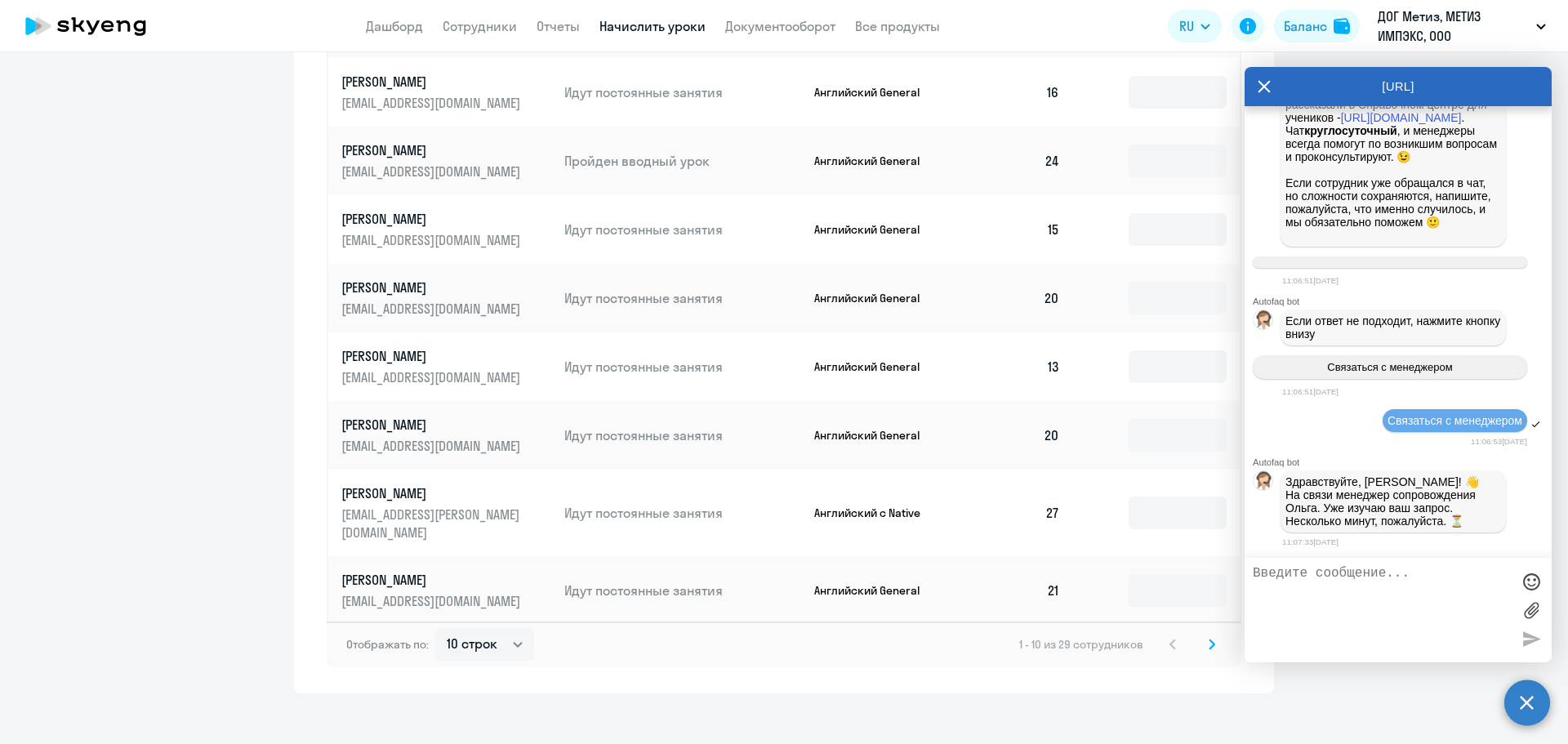
scroll to position [1115, 0]
